Goal: Transaction & Acquisition: Purchase product/service

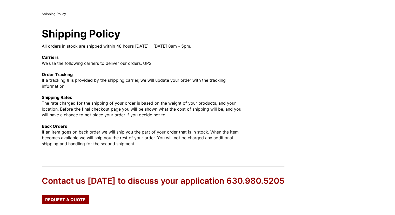
scroll to position [86, 0]
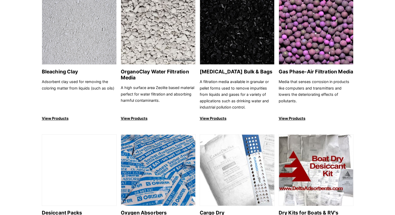
scroll to position [214, 0]
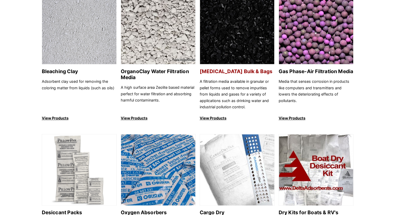
click at [212, 118] on p "View Products" at bounding box center [237, 118] width 75 height 6
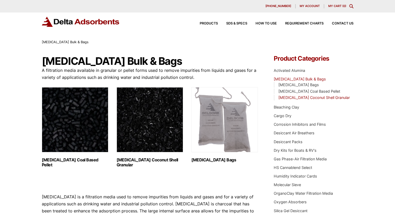
click at [318, 96] on link "[MEDICAL_DATA] Coconut Shell Granular" at bounding box center [313, 97] width 71 height 4
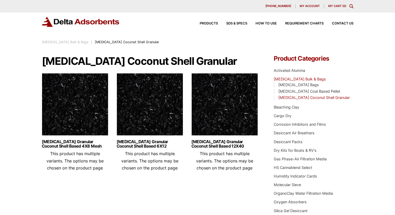
drag, startPoint x: 353, startPoint y: 96, endPoint x: 276, endPoint y: 91, distance: 76.5
click at [276, 91] on ul "Activated Carbon Bags Activated Carbon Coal Based Pellet Activated Carbon Cocon…" at bounding box center [313, 91] width 79 height 19
copy ul "Activated Carbon Coal Based Pellet Activated Carbon Coconut Shell Granular"
click at [344, 102] on ul "Activated Alumina Activated Carbon Bulk & Bags Activated Carbon Bags Activated …" at bounding box center [313, 149] width 79 height 169
click at [330, 98] on link "[MEDICAL_DATA] Coconut Shell Granular" at bounding box center [313, 97] width 71 height 4
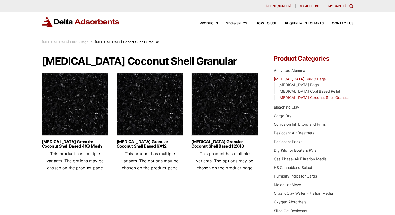
click at [301, 97] on link "[MEDICAL_DATA] Coconut Shell Granular" at bounding box center [313, 97] width 71 height 4
